Goal: Information Seeking & Learning: Learn about a topic

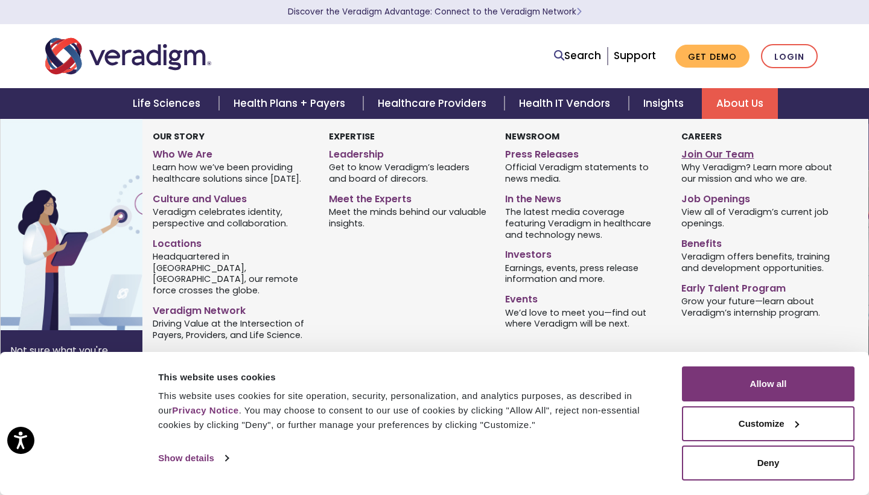
click at [714, 153] on link "Join Our Team" at bounding box center [760, 152] width 158 height 17
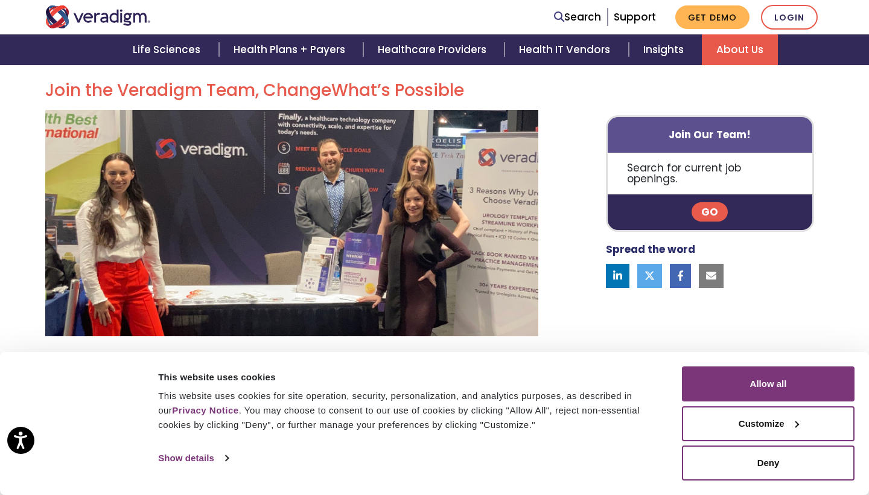
scroll to position [346, 0]
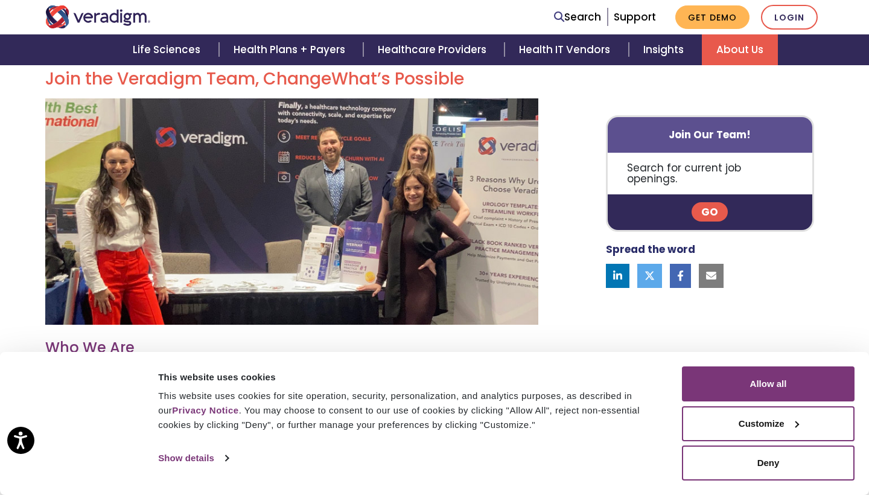
click at [706, 203] on link "Go" at bounding box center [709, 212] width 36 height 19
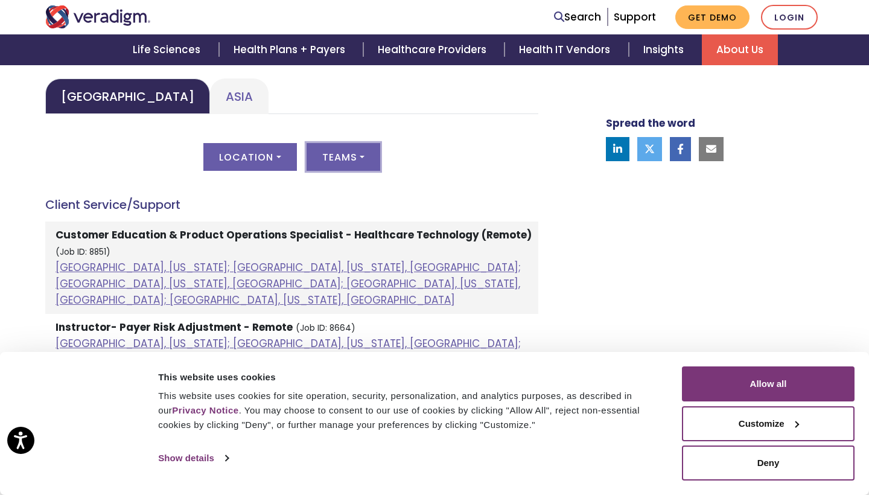
scroll to position [602, 0]
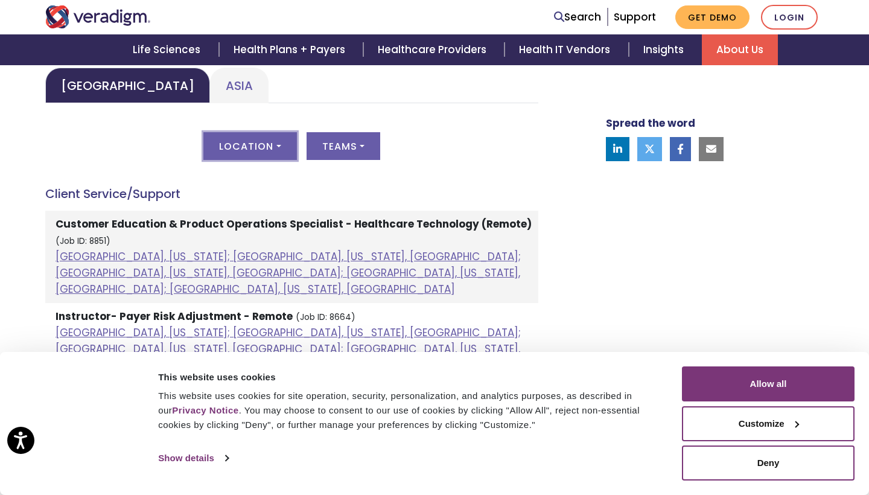
click at [279, 144] on button "Location" at bounding box center [249, 146] width 93 height 28
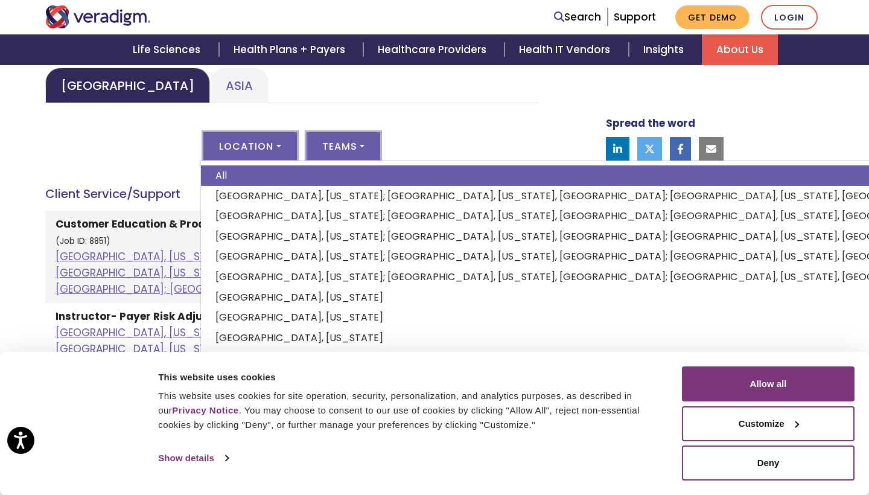
click at [321, 144] on button "Teams" at bounding box center [343, 146] width 74 height 28
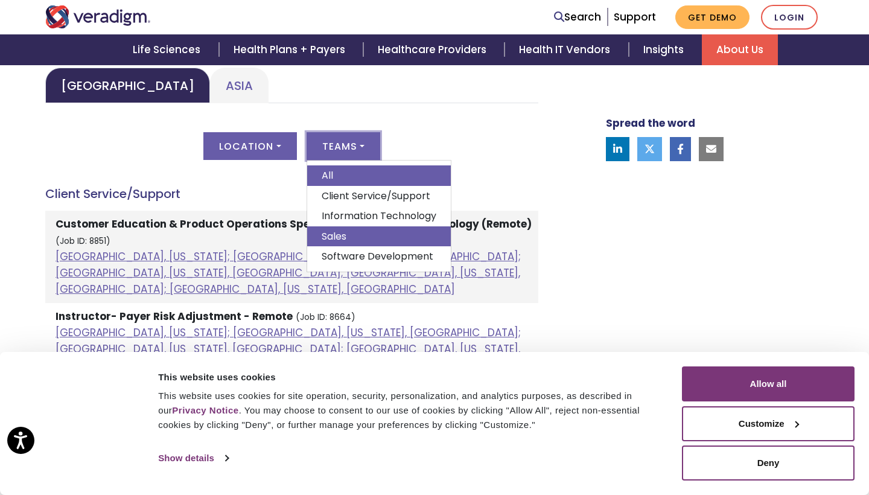
click at [347, 226] on link "Sales" at bounding box center [379, 236] width 144 height 21
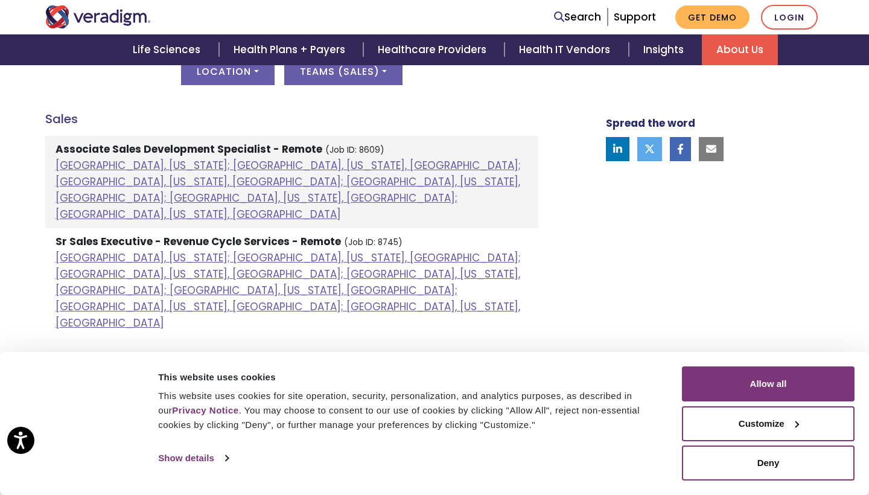
scroll to position [674, 0]
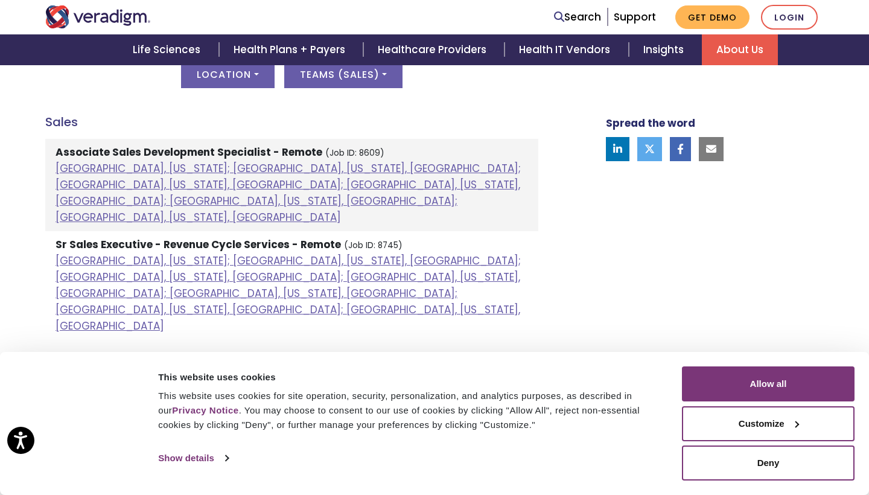
click at [136, 237] on strong "Sr Sales Executive - Revenue Cycle Services - Remote" at bounding box center [197, 244] width 285 height 14
